Goal: Task Accomplishment & Management: Manage account settings

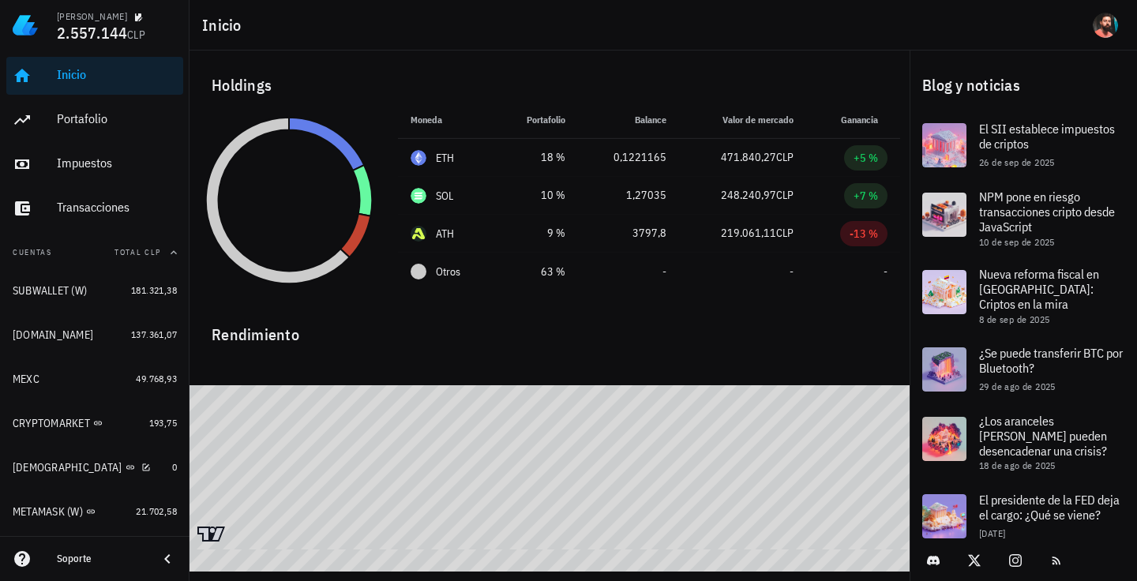
scroll to position [206, 0]
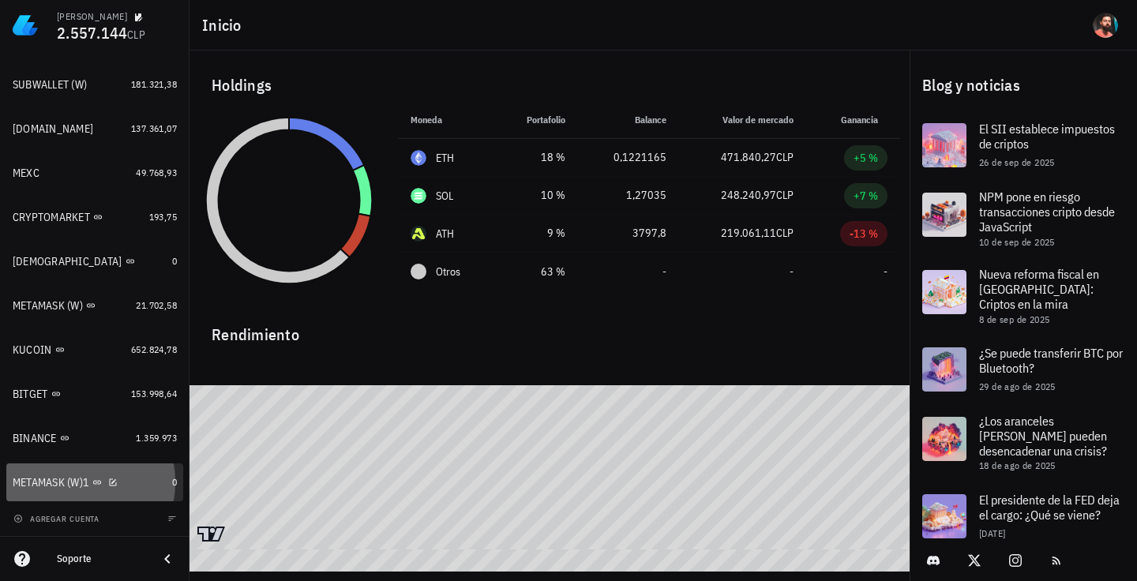
click at [133, 489] on div "METAMASK (W)1" at bounding box center [89, 482] width 153 height 15
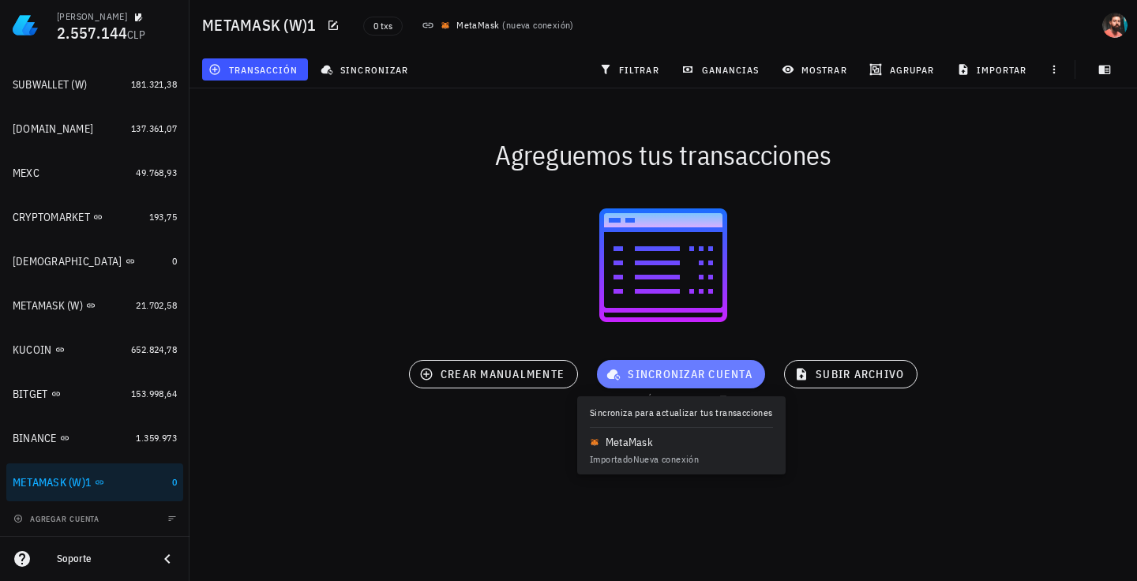
click at [636, 388] on button "sincronizar cuenta" at bounding box center [681, 374] width 168 height 28
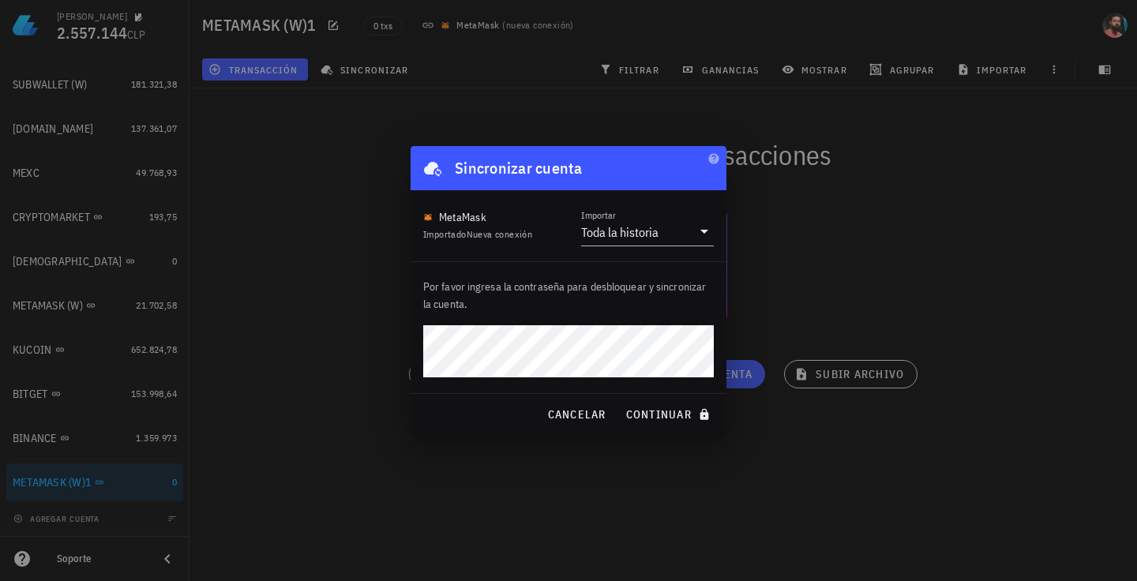
click at [619, 400] on button "continuar" at bounding box center [669, 414] width 101 height 28
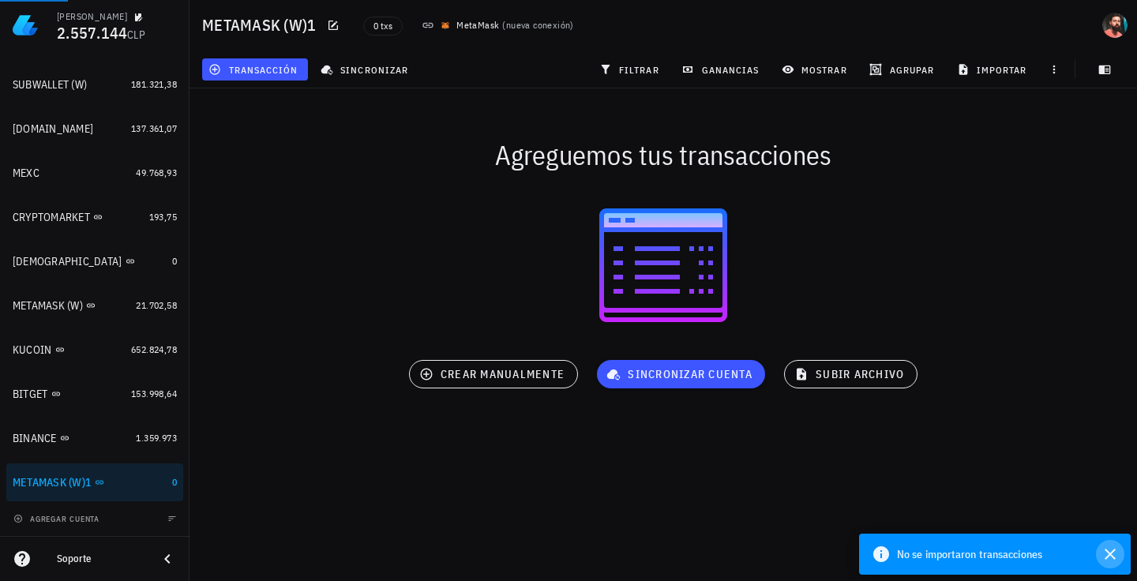
click at [1101, 550] on icon "button" at bounding box center [1110, 554] width 19 height 19
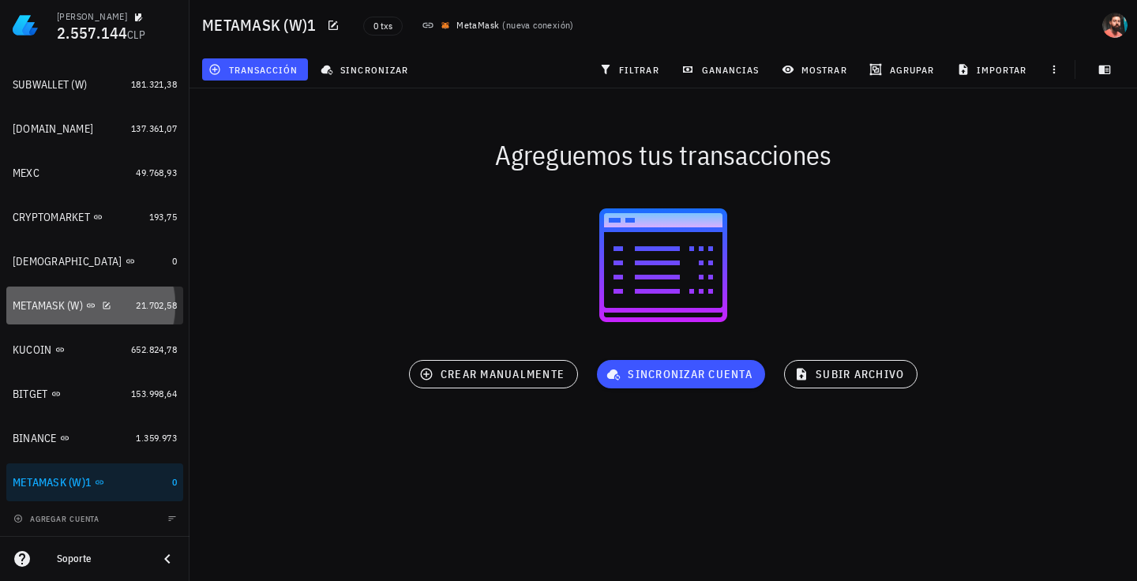
click at [120, 294] on link "METAMASK (W) 21.702,58" at bounding box center [94, 306] width 177 height 38
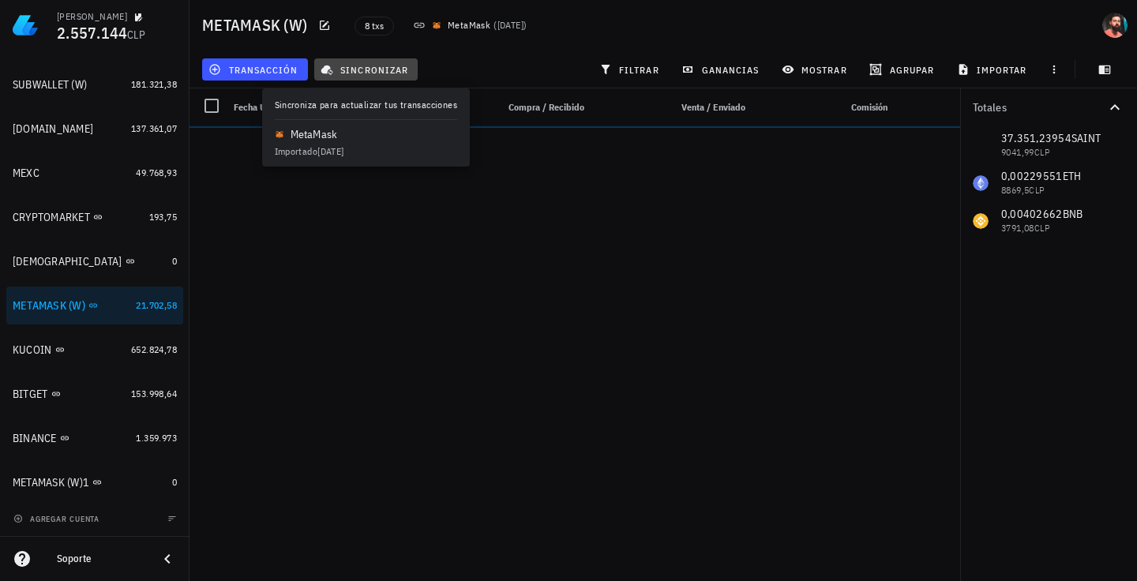
click at [371, 66] on span "sincronizar" at bounding box center [366, 69] width 84 height 13
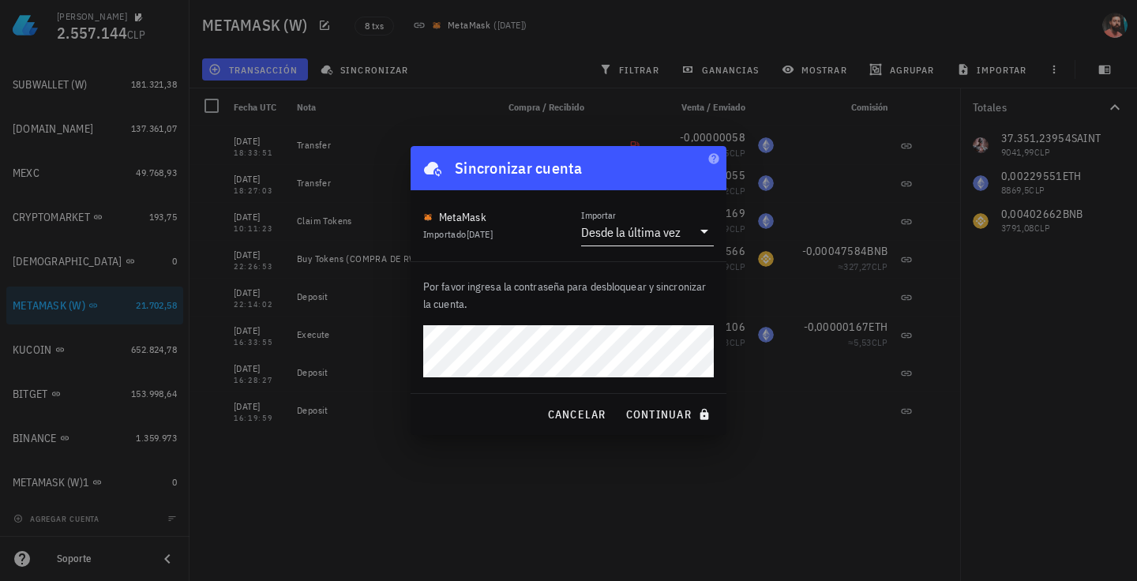
click at [632, 227] on div "Desde la última vez" at bounding box center [636, 232] width 111 height 27
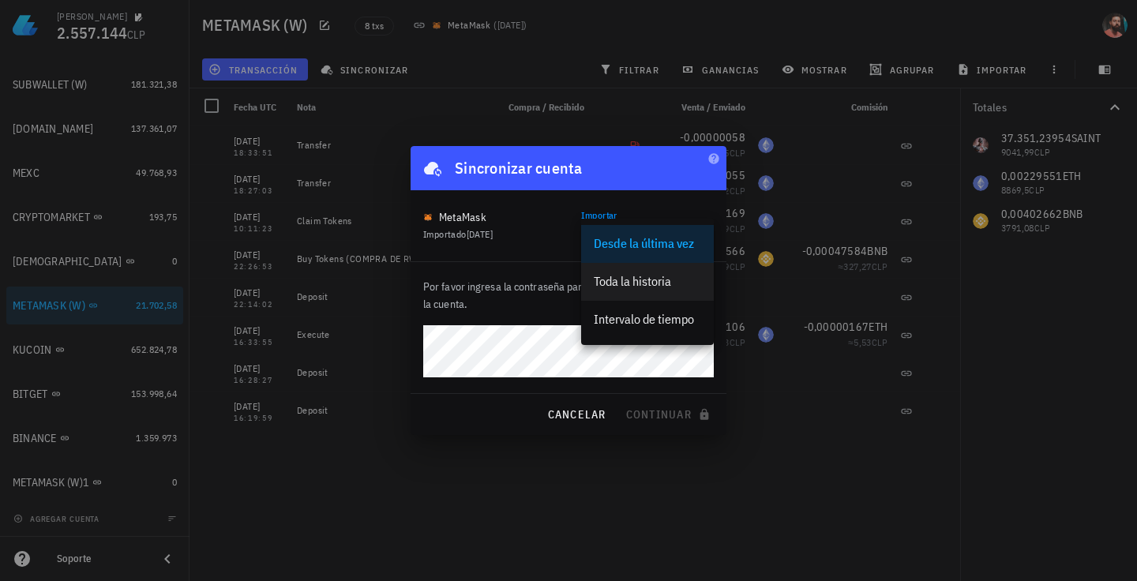
click at [624, 276] on div "Toda la historia" at bounding box center [647, 281] width 107 height 34
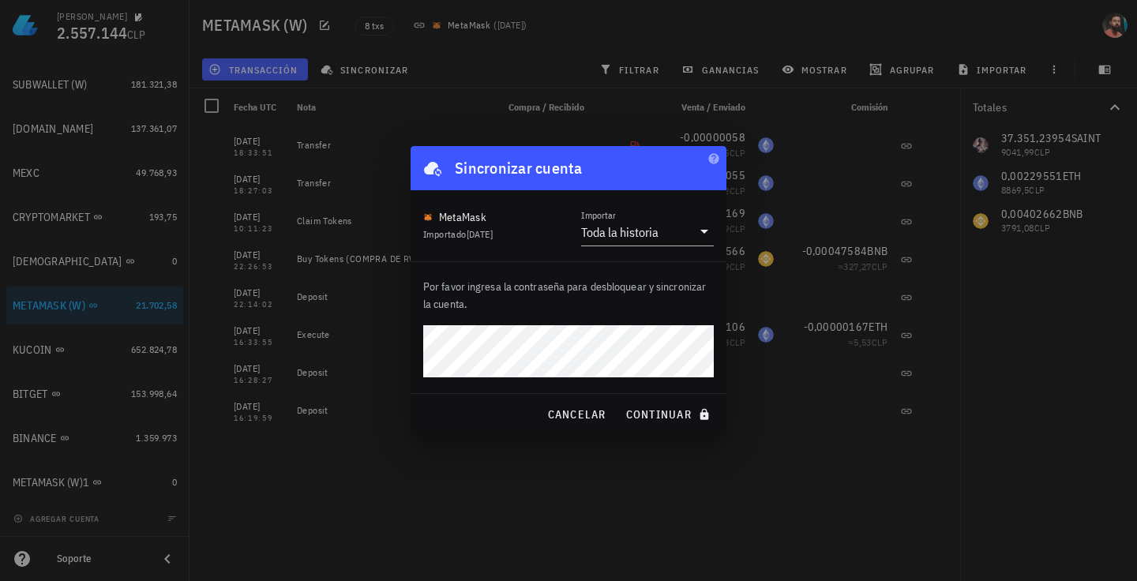
click at [619, 400] on button "continuar" at bounding box center [669, 414] width 101 height 28
